Goal: Information Seeking & Learning: Learn about a topic

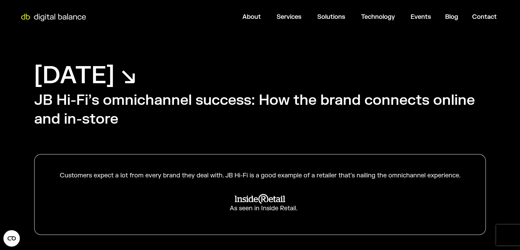
scroll to position [228, 0]
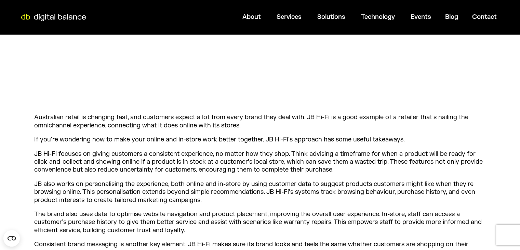
click at [188, 150] on p "JB Hi-Fi focuses on giving customers a consistent experience, no matter how the…" at bounding box center [260, 162] width 452 height 24
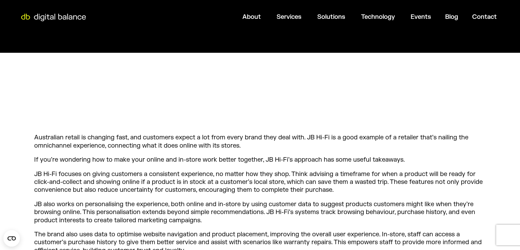
scroll to position [207, 0]
click at [117, 179] on p "JB Hi-Fi focuses on giving customers a consistent experience, no matter how the…" at bounding box center [260, 182] width 452 height 24
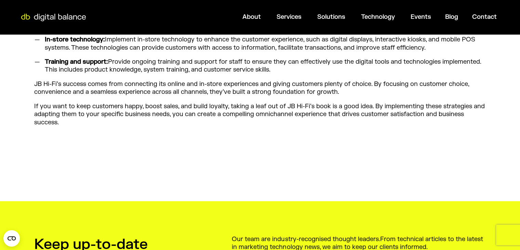
scroll to position [921, 0]
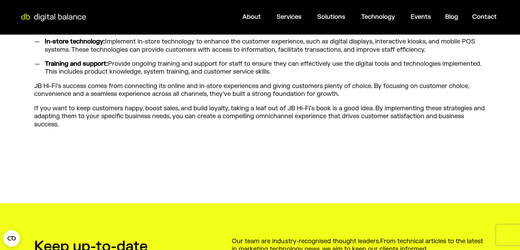
click at [241, 115] on p "If you want to keep customers happy, boost sales, and build loyalty, taking a l…" at bounding box center [260, 116] width 452 height 24
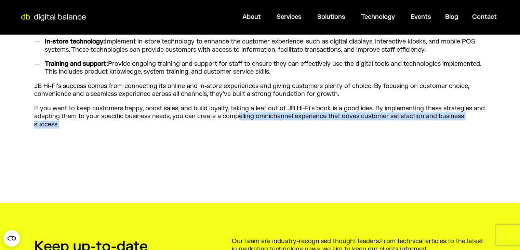
drag, startPoint x: 237, startPoint y: 116, endPoint x: 314, endPoint y: 129, distance: 77.7
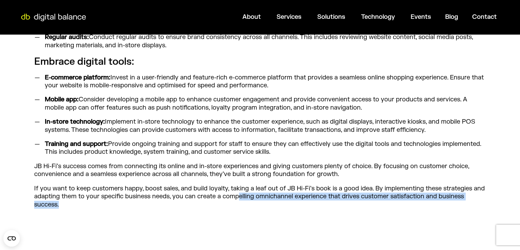
scroll to position [841, 0]
click at [291, 204] on p "If you want to keep customers happy, boost sales, and build loyalty, taking a l…" at bounding box center [260, 196] width 452 height 24
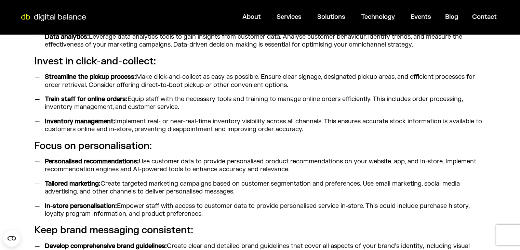
scroll to position [558, 0]
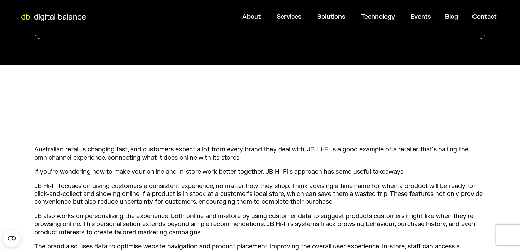
scroll to position [197, 0]
